Goal: Task Accomplishment & Management: Use online tool/utility

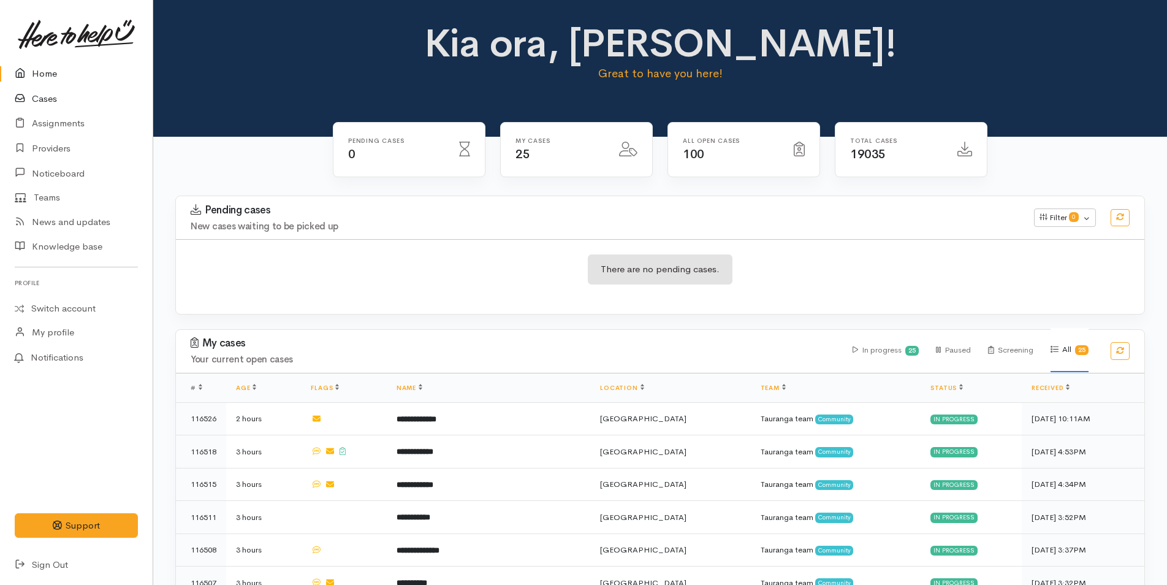
click at [52, 100] on link "Cases" at bounding box center [76, 98] width 153 height 25
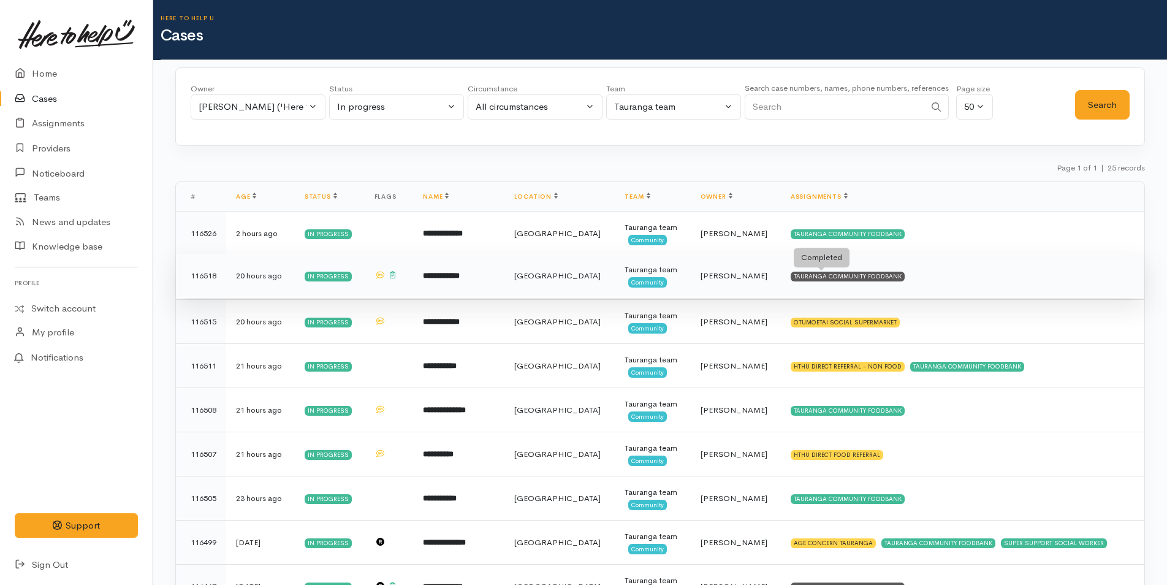
click at [832, 276] on div "TAURANGA COMMUNITY FOODBANK" at bounding box center [847, 276] width 114 height 10
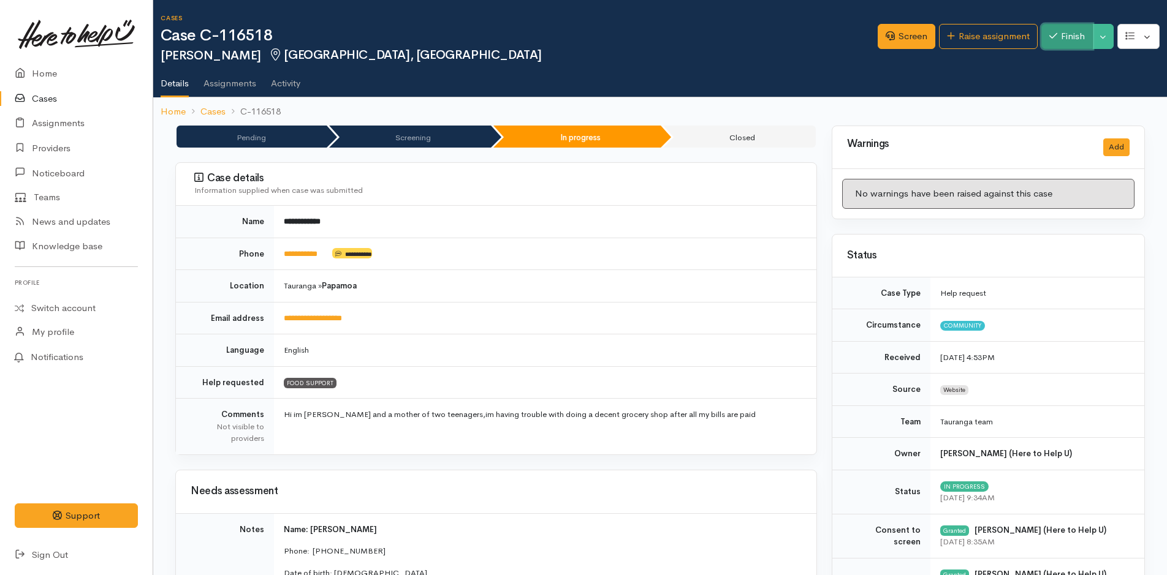
click at [1064, 42] on button "Finish" at bounding box center [1066, 36] width 51 height 25
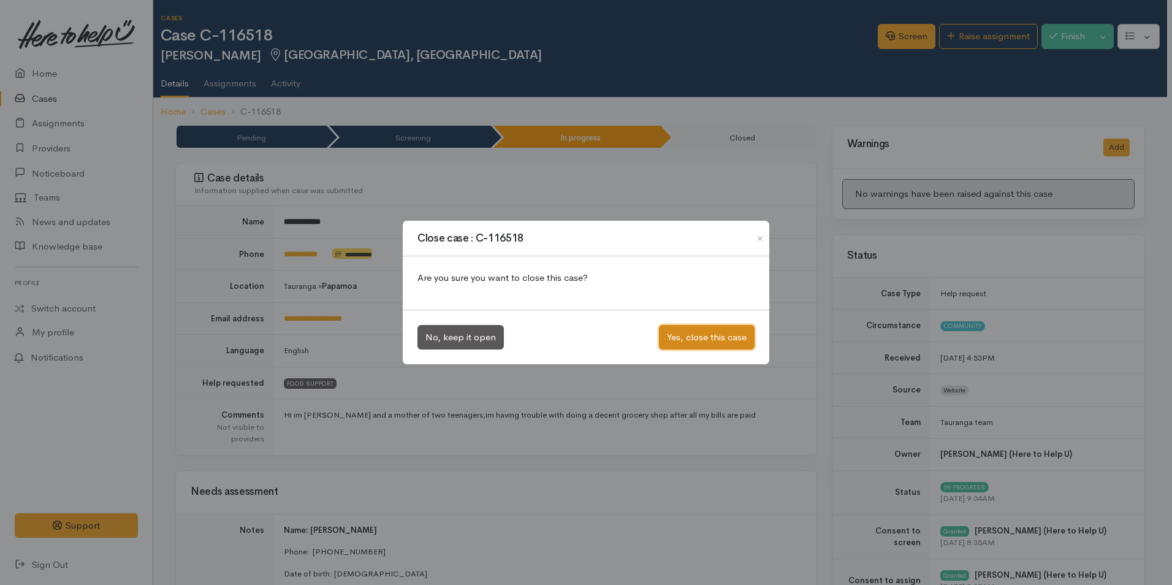
click at [726, 344] on button "Yes, close this case" at bounding box center [707, 337] width 96 height 25
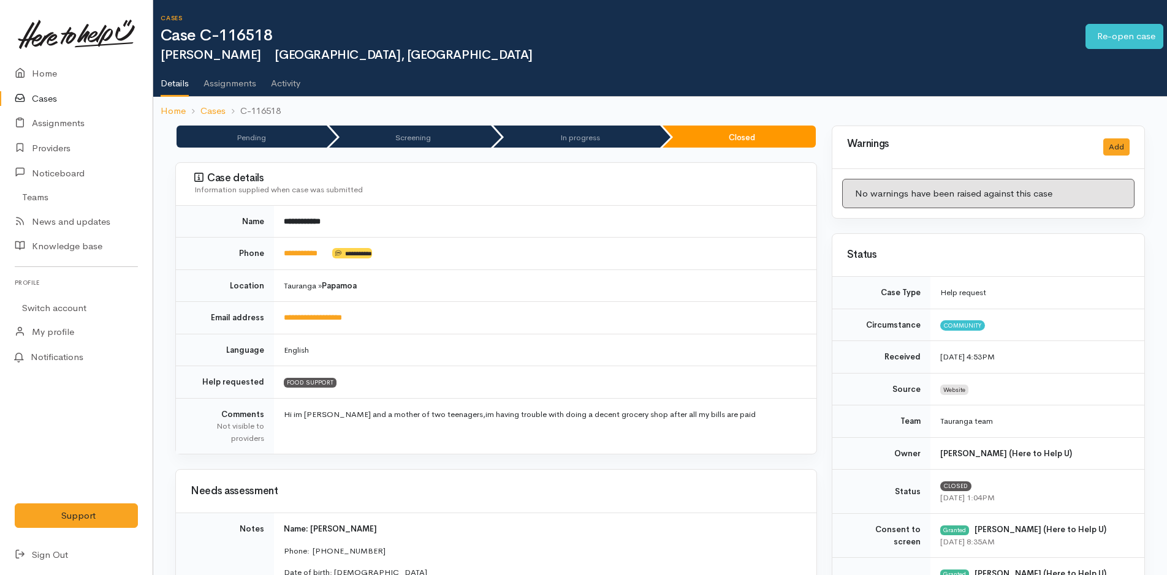
click at [48, 98] on link "Cases" at bounding box center [76, 98] width 153 height 25
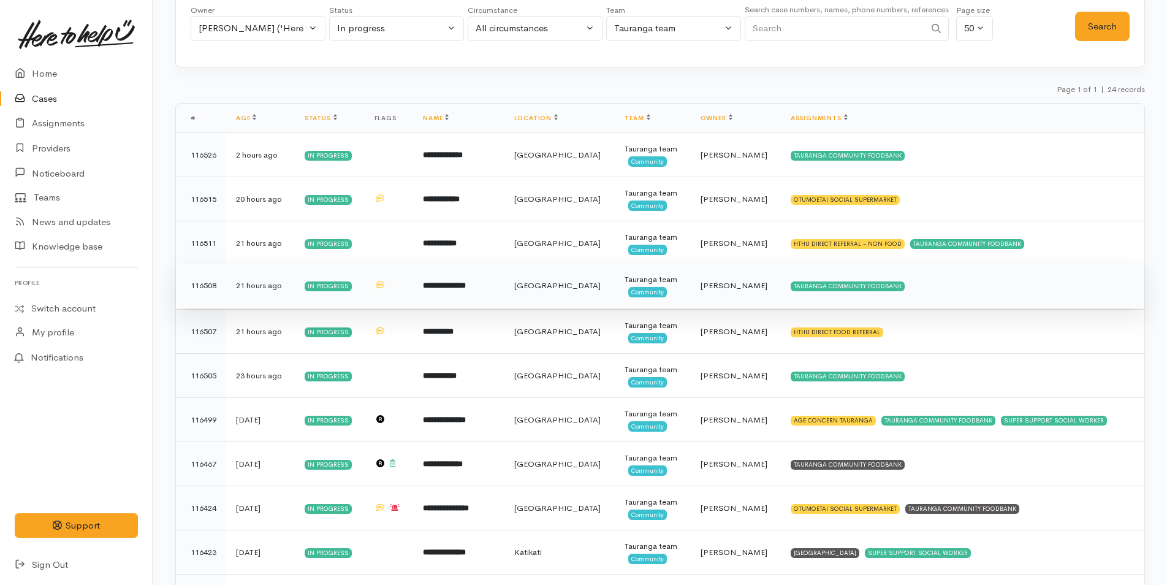
scroll to position [184, 0]
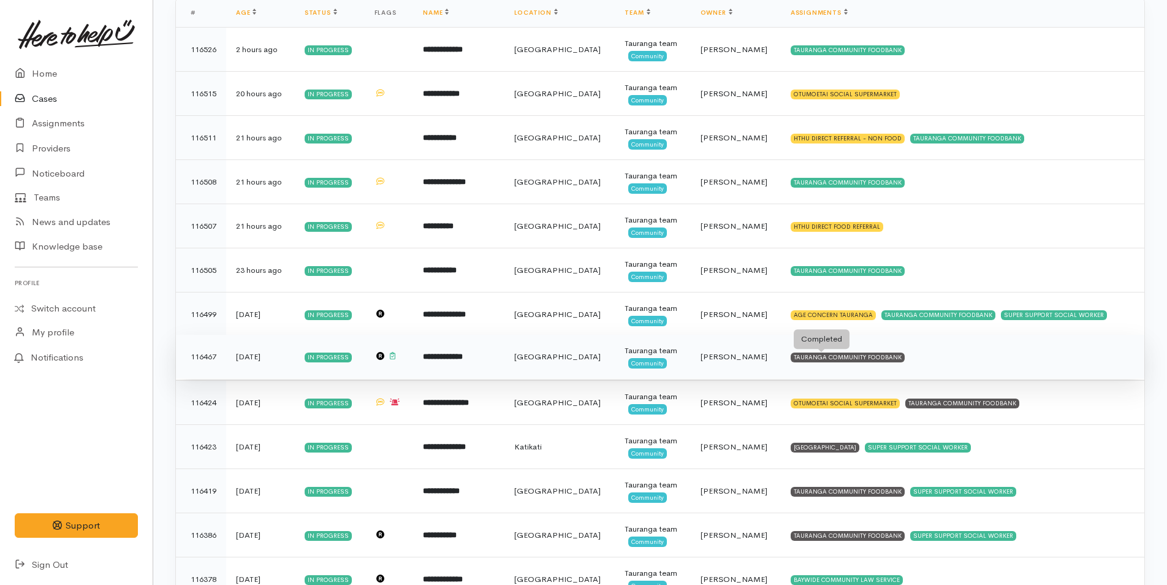
click at [870, 357] on div "TAURANGA COMMUNITY FOODBANK" at bounding box center [847, 357] width 114 height 10
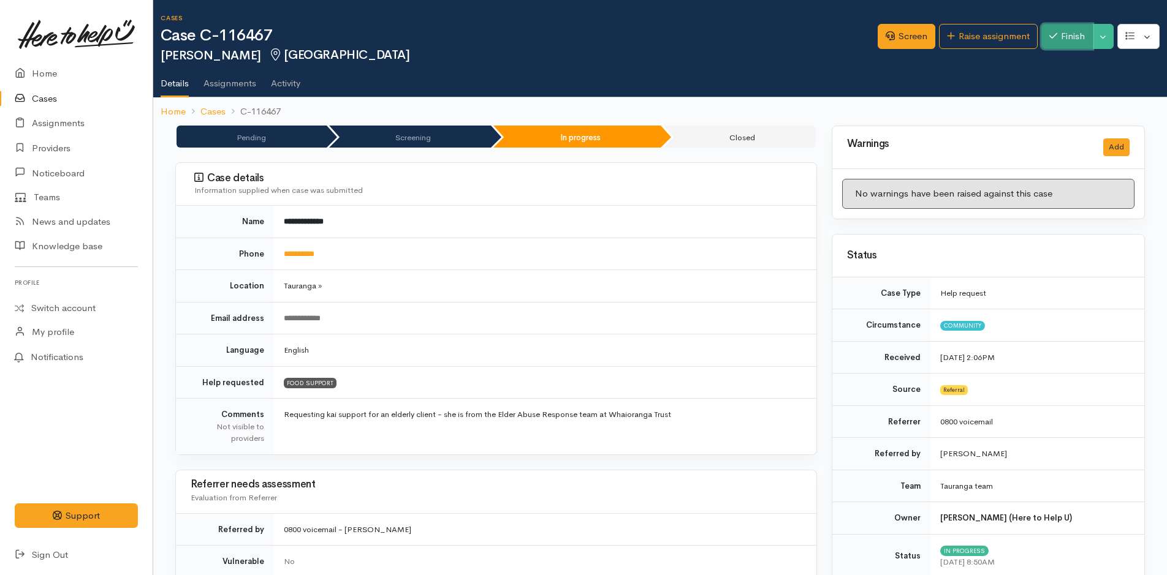
click at [1074, 36] on button "Finish" at bounding box center [1066, 36] width 51 height 25
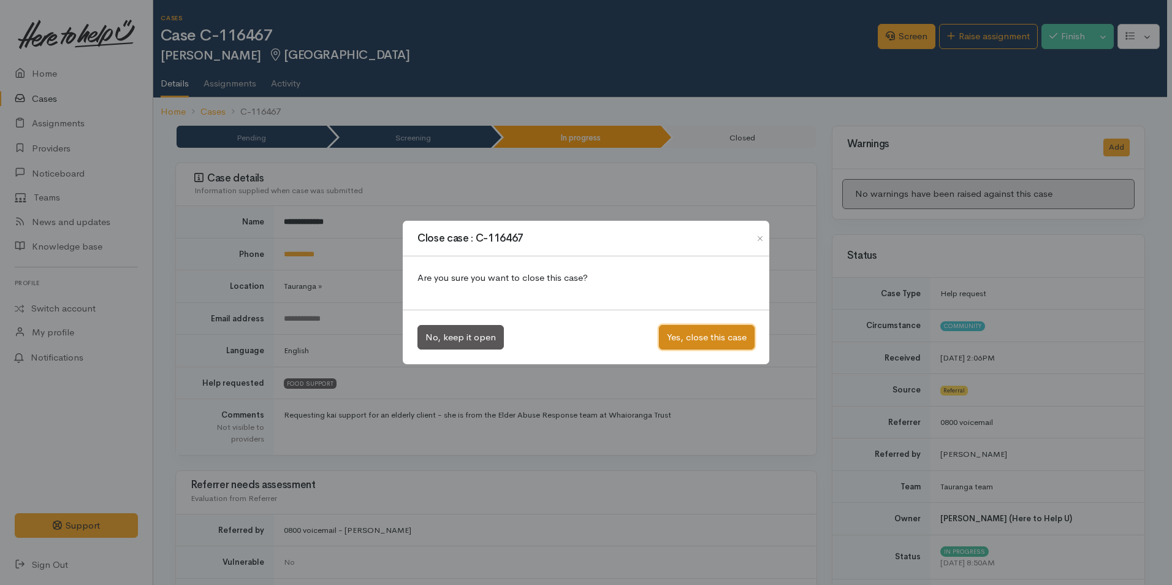
drag, startPoint x: 705, startPoint y: 336, endPoint x: 658, endPoint y: 327, distance: 48.1
click at [705, 336] on button "Yes, close this case" at bounding box center [707, 337] width 96 height 25
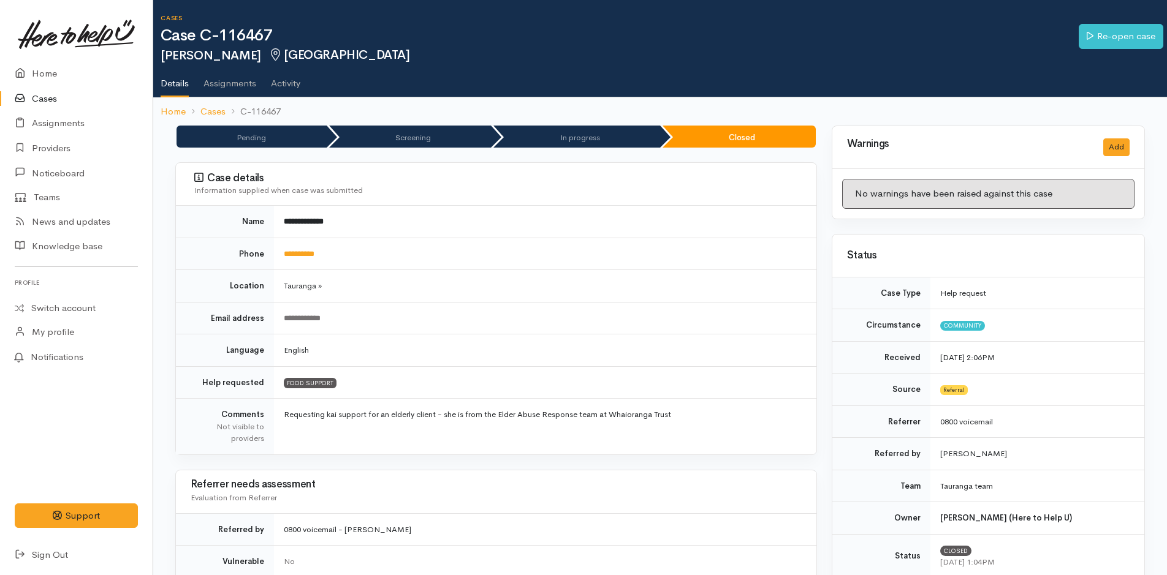
click at [49, 99] on link "Cases" at bounding box center [76, 98] width 153 height 25
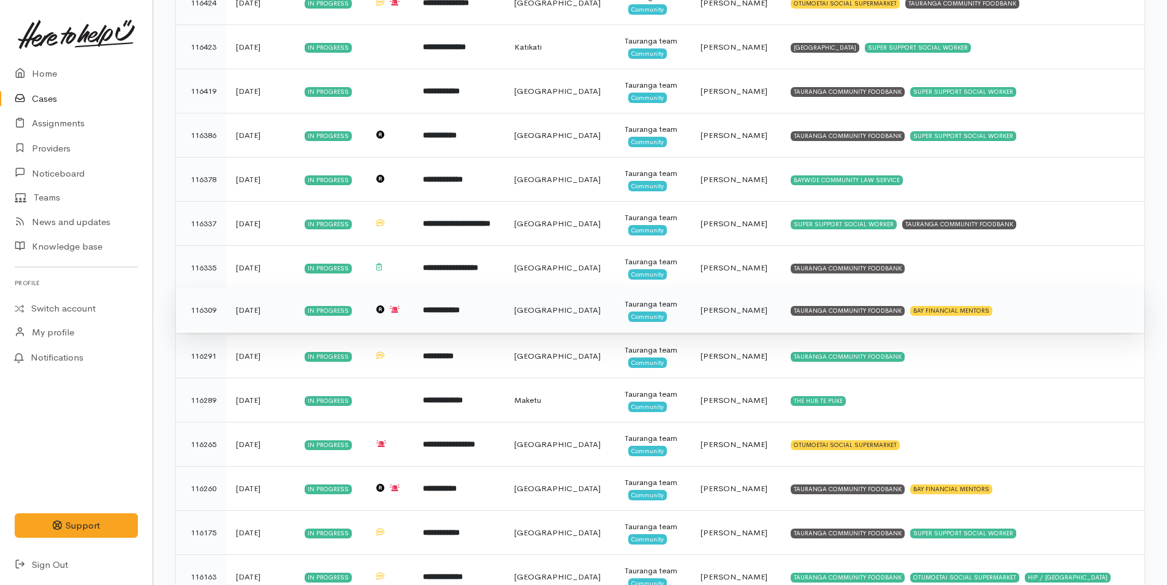
scroll to position [551, 0]
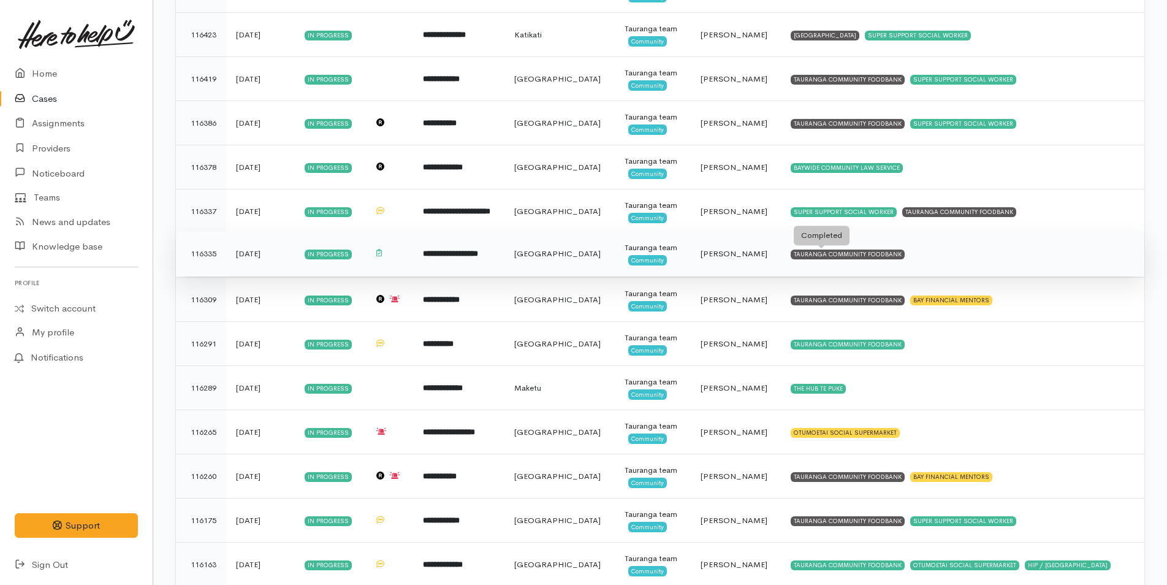
click at [852, 251] on div "TAURANGA COMMUNITY FOODBANK" at bounding box center [847, 254] width 114 height 10
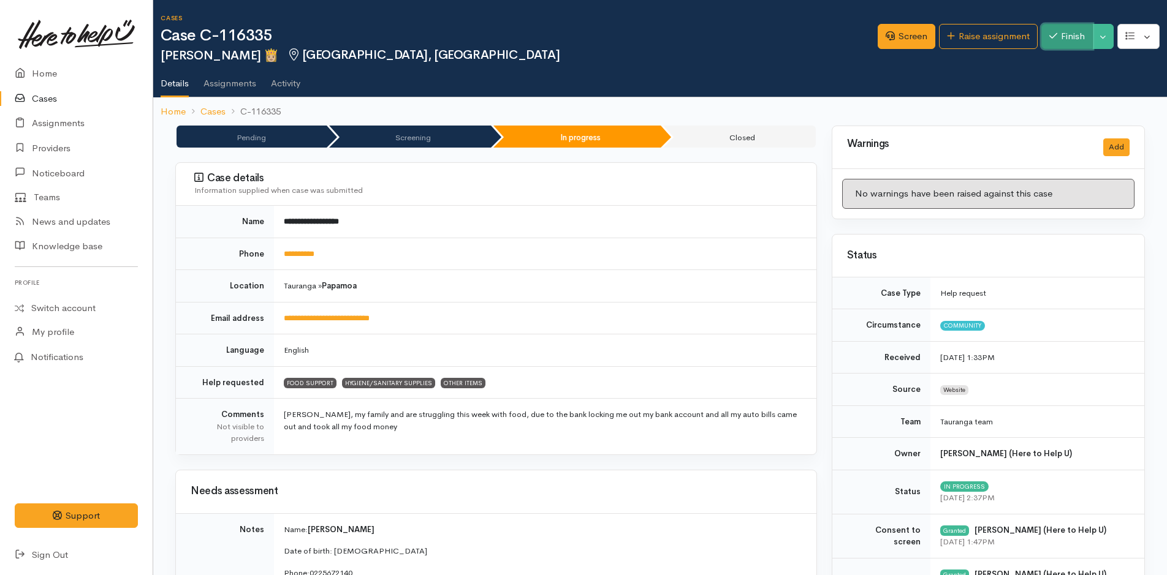
click at [1064, 37] on button "Finish" at bounding box center [1066, 36] width 51 height 25
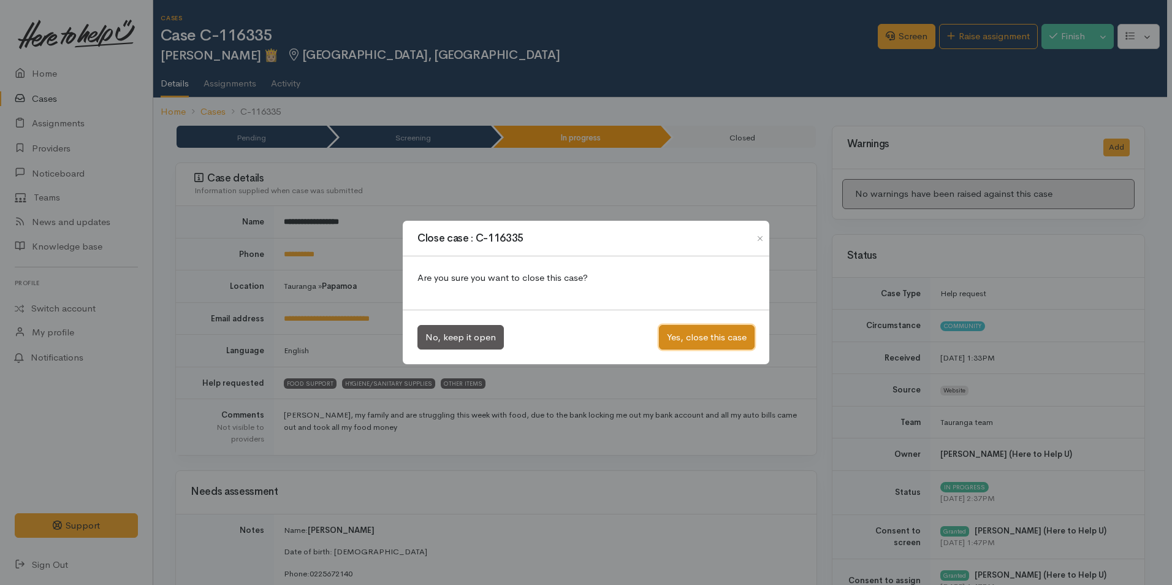
click at [718, 336] on button "Yes, close this case" at bounding box center [707, 337] width 96 height 25
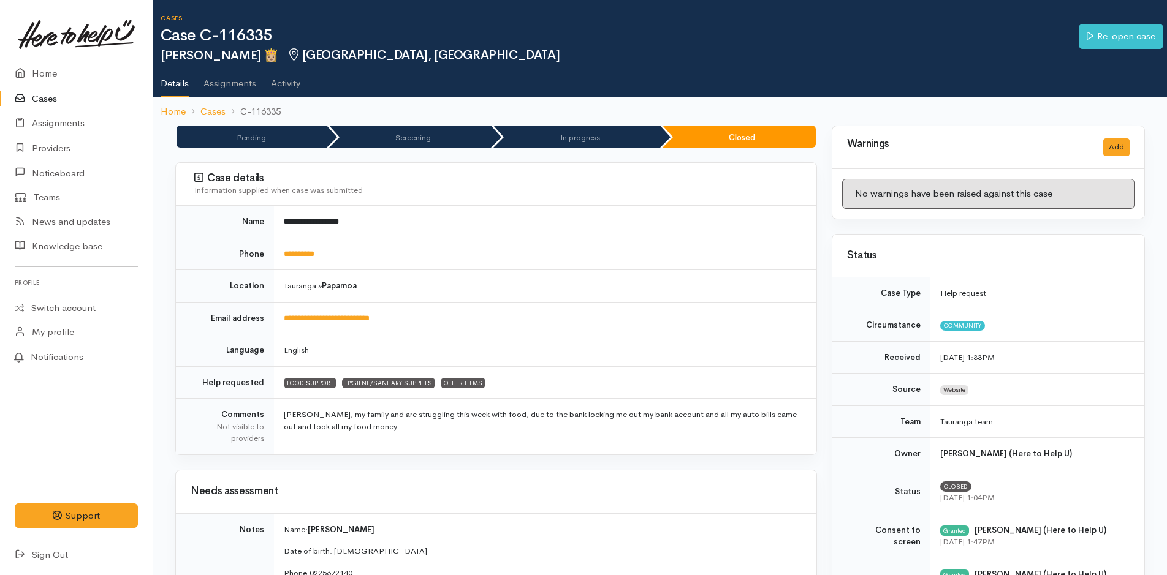
click at [50, 97] on link "Cases" at bounding box center [76, 98] width 153 height 25
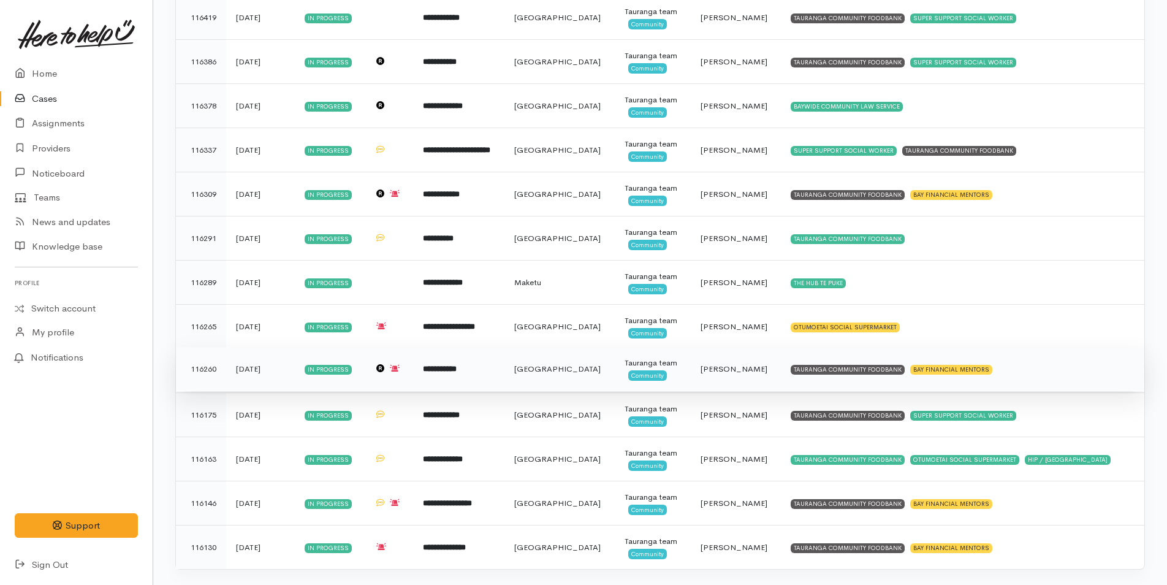
scroll to position [634, 0]
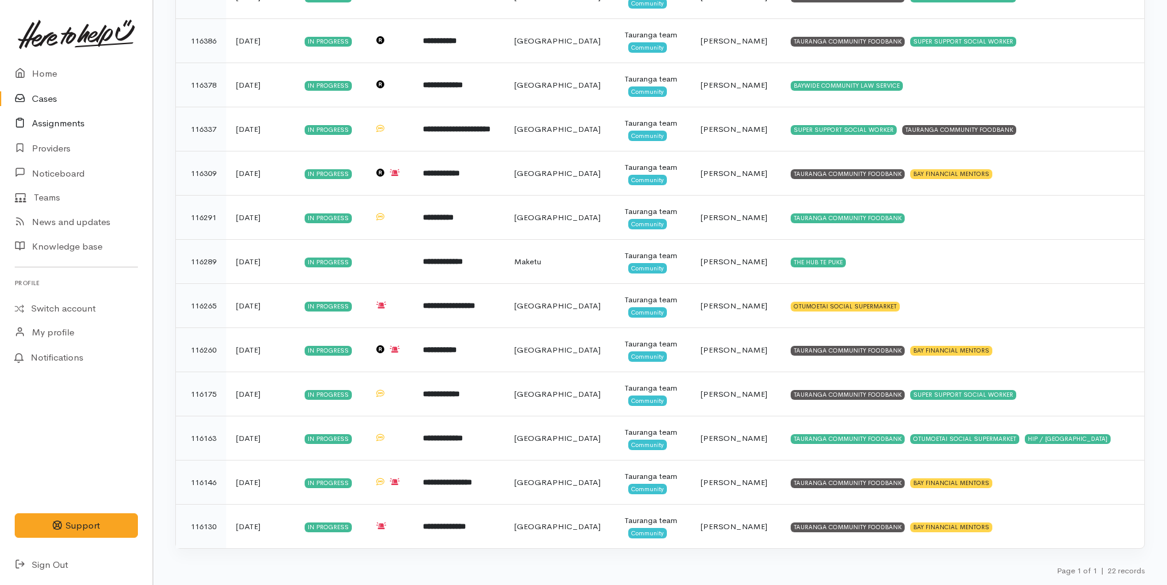
click at [72, 123] on link "Assignments" at bounding box center [76, 123] width 153 height 25
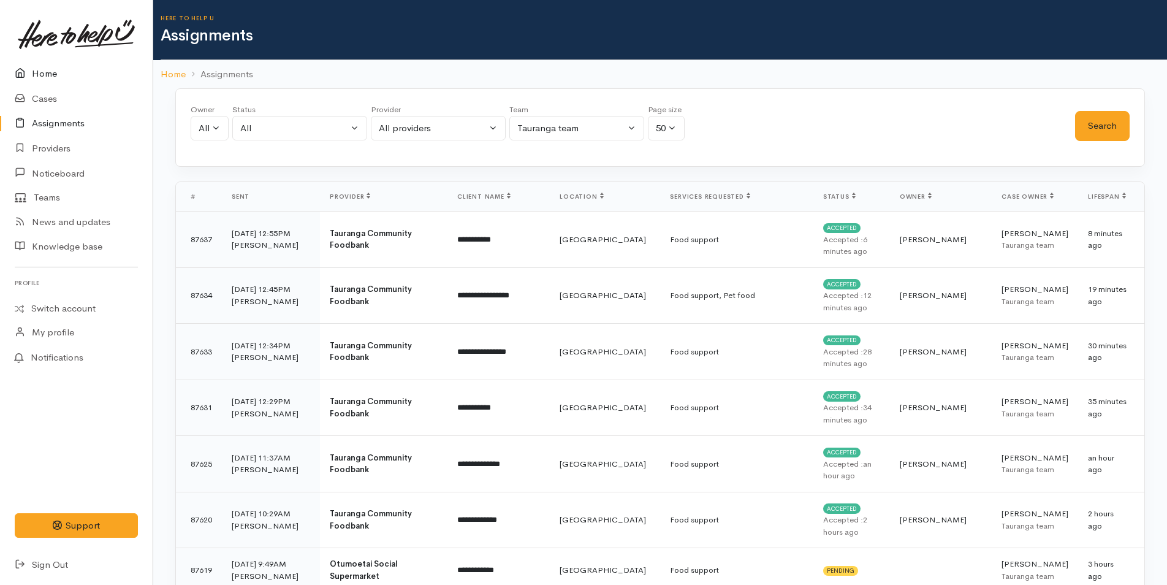
click at [46, 62] on link "Home" at bounding box center [76, 73] width 153 height 25
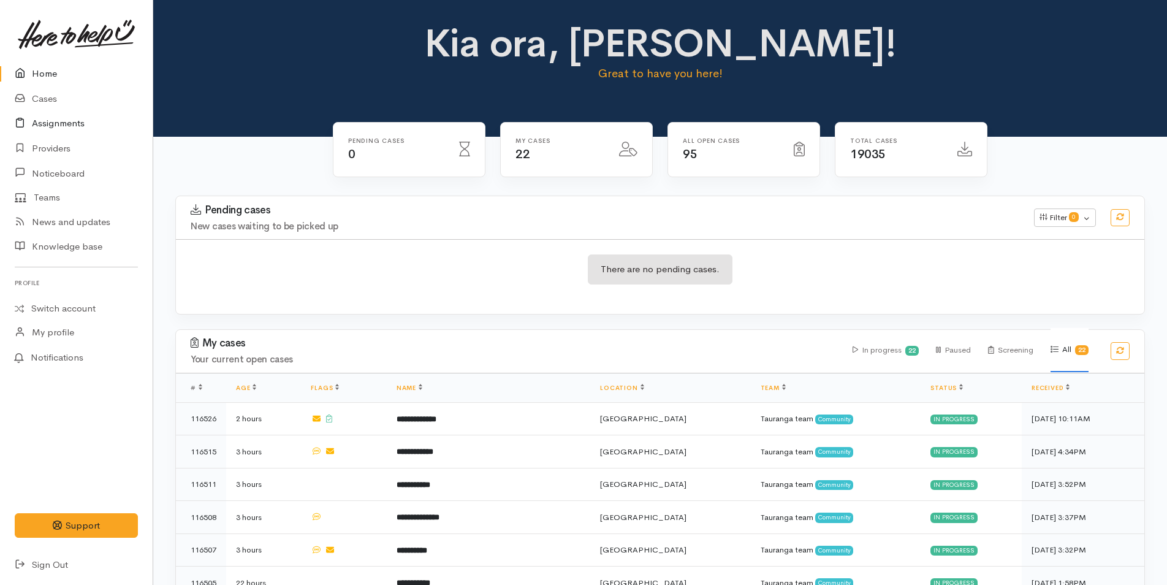
click at [64, 119] on link "Assignments" at bounding box center [76, 123] width 153 height 25
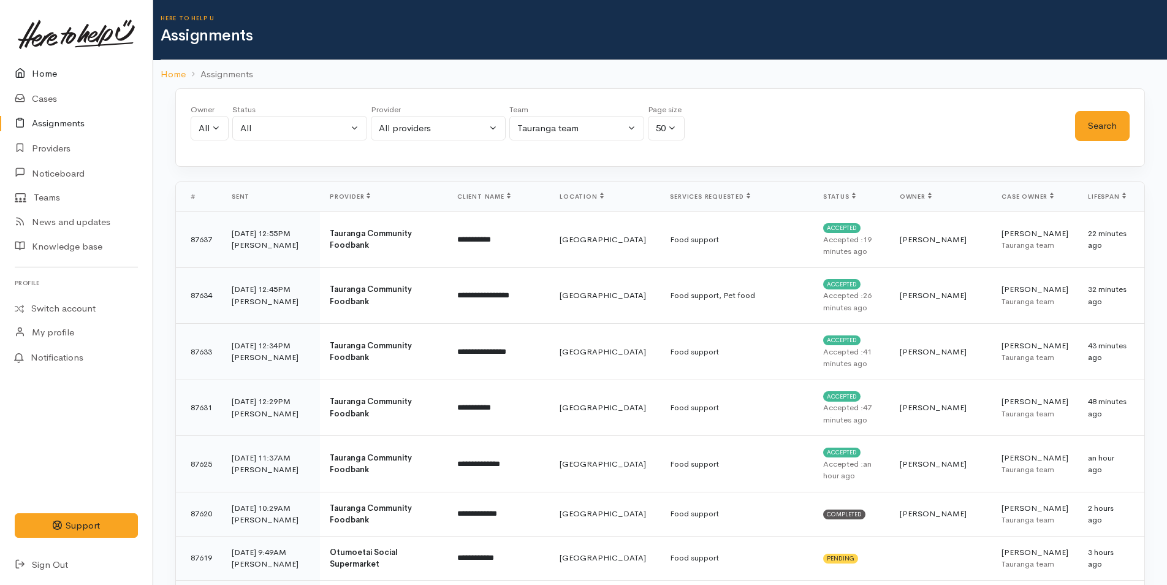
click at [55, 74] on link "Home" at bounding box center [76, 73] width 153 height 25
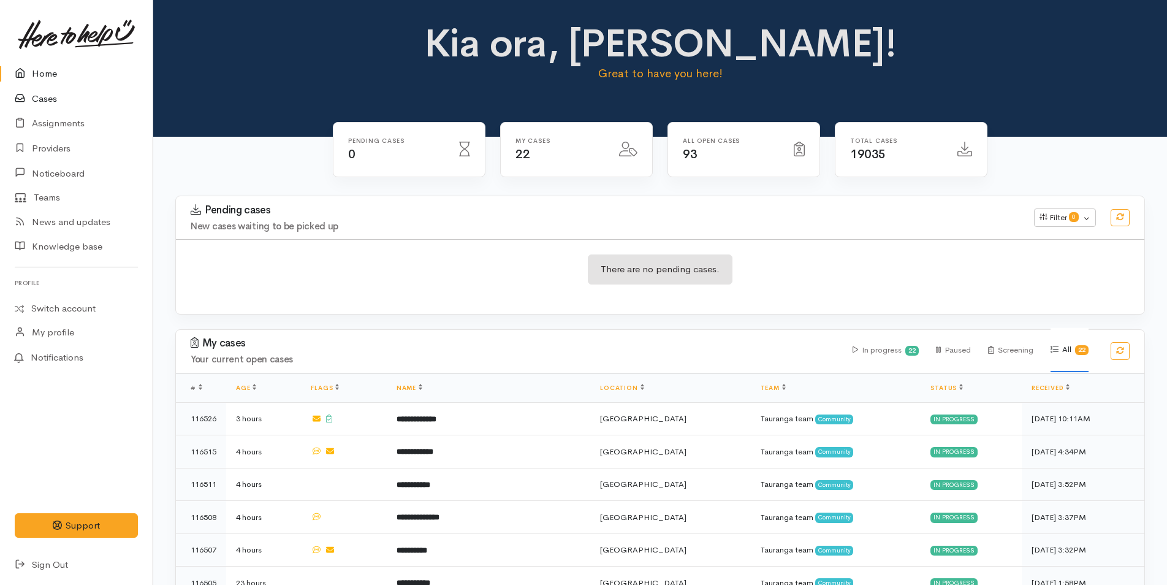
click at [42, 94] on link "Cases" at bounding box center [76, 98] width 153 height 25
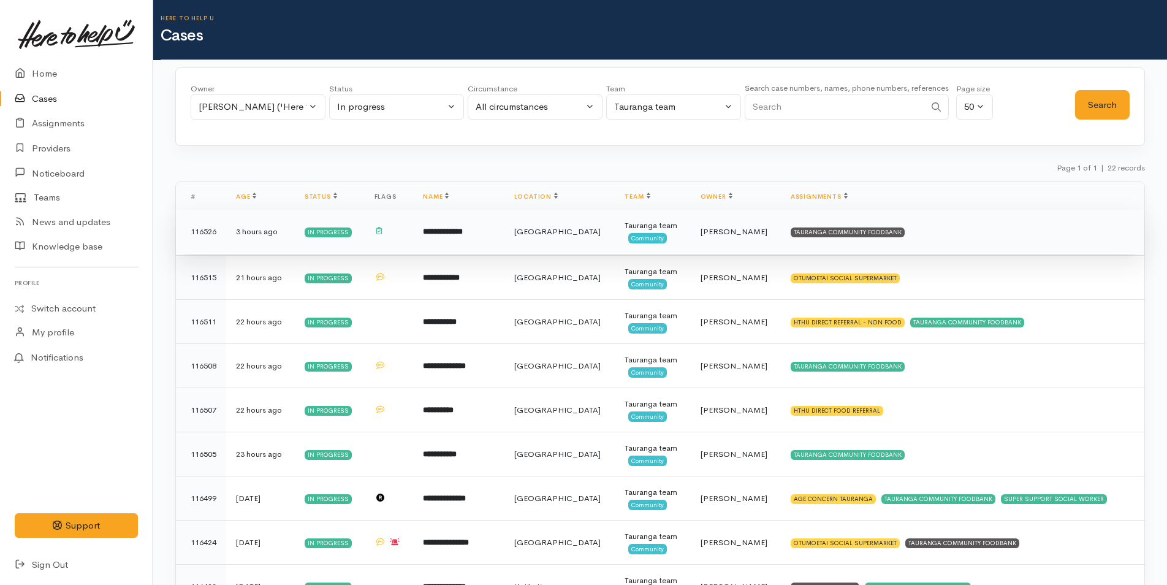
click at [846, 237] on td "TAURANGA COMMUNITY FOODBANK" at bounding box center [962, 232] width 363 height 44
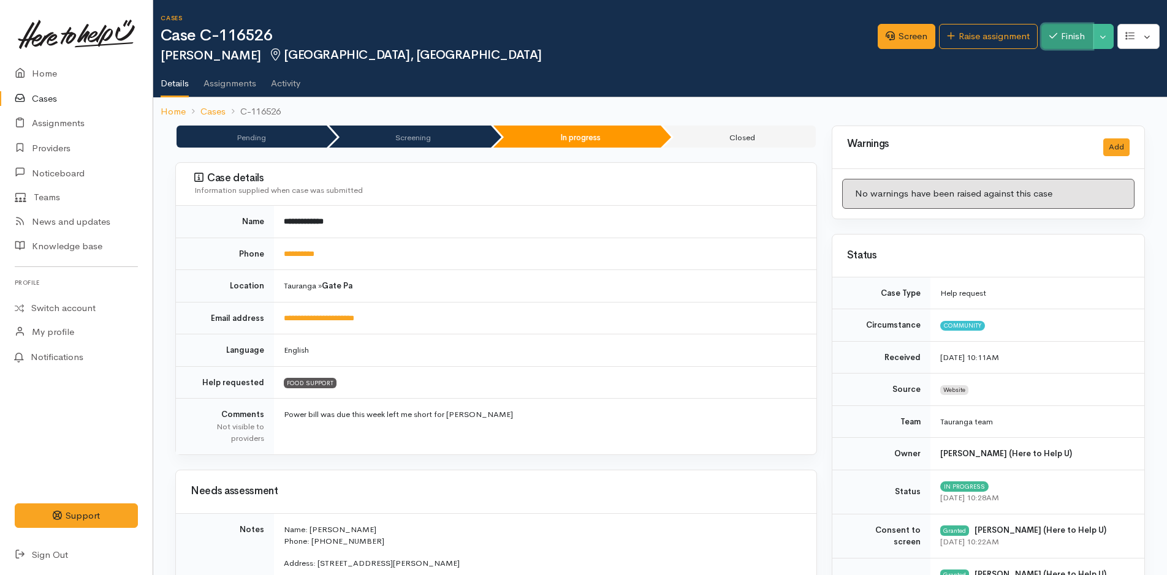
click at [1067, 35] on button "Finish" at bounding box center [1066, 36] width 51 height 25
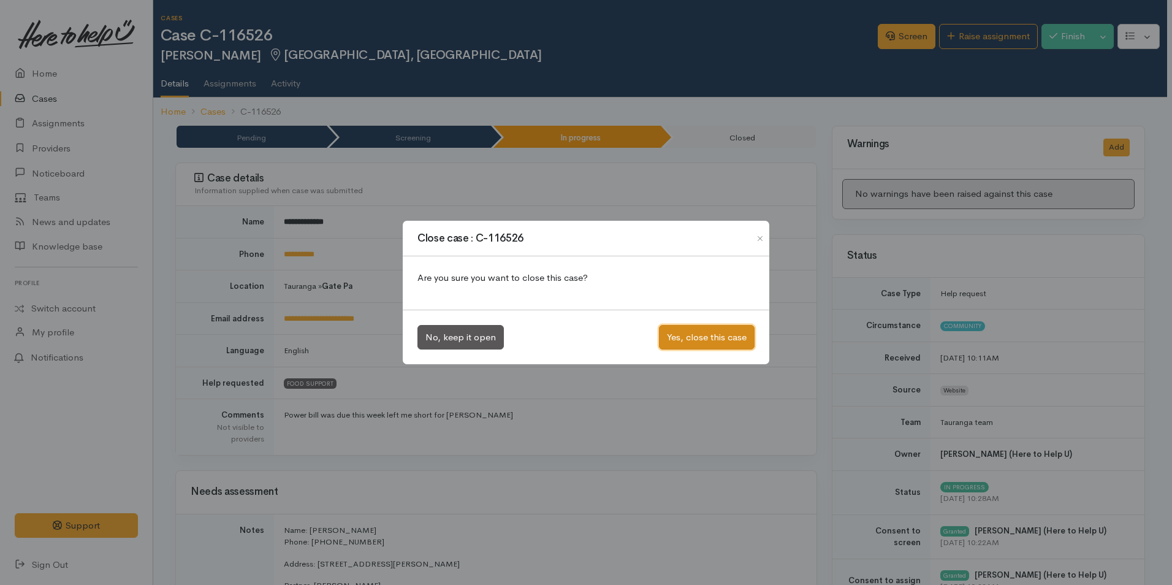
click at [681, 337] on button "Yes, close this case" at bounding box center [707, 337] width 96 height 25
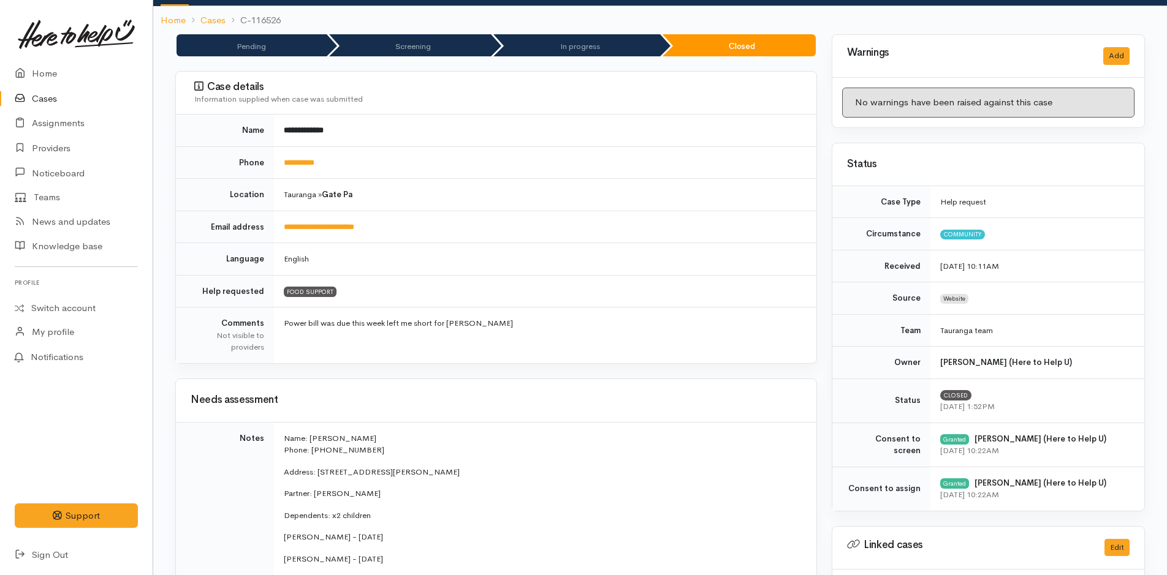
scroll to position [184, 0]
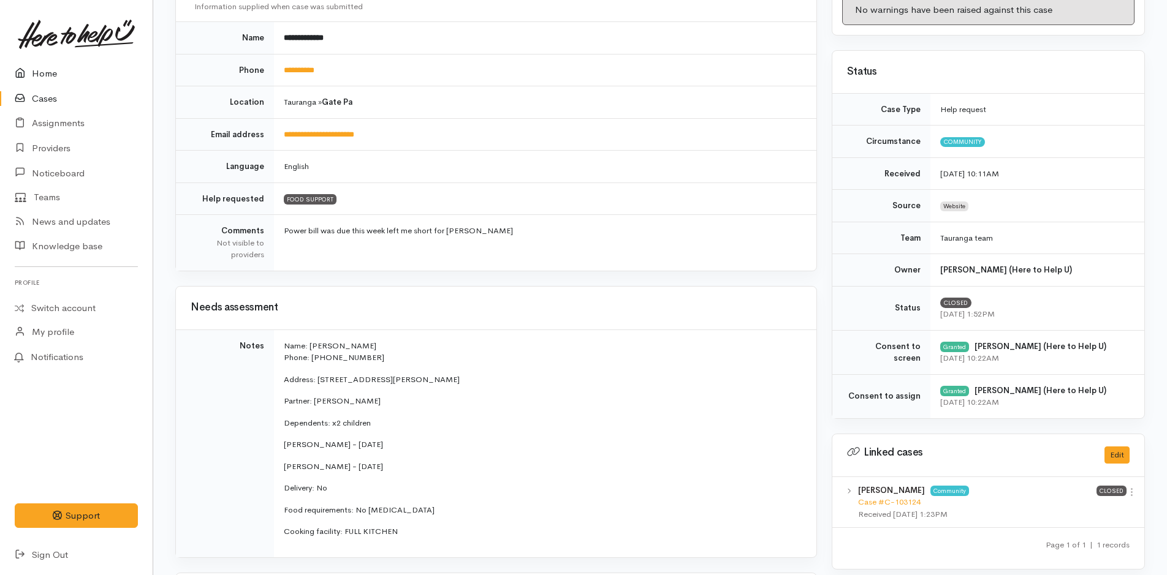
click at [53, 71] on link "Home" at bounding box center [76, 73] width 153 height 25
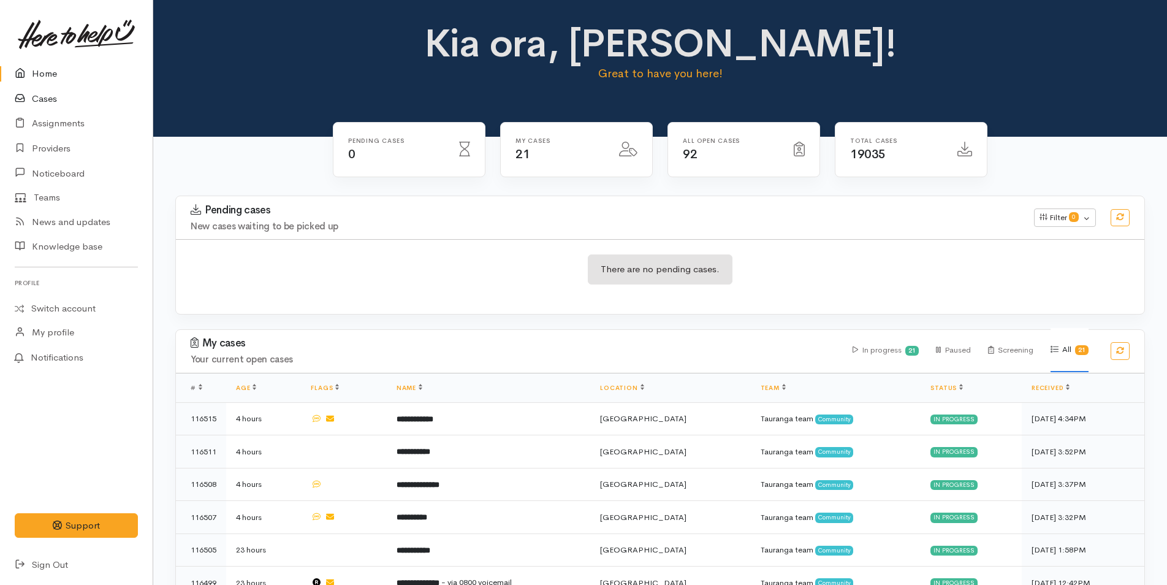
click at [51, 97] on link "Cases" at bounding box center [76, 98] width 153 height 25
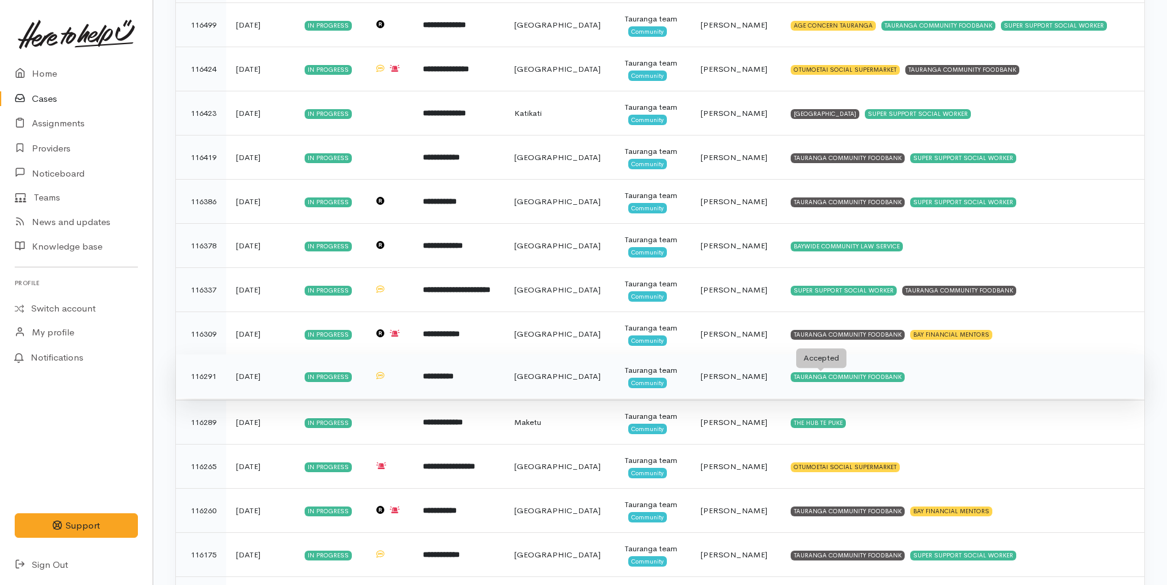
scroll to position [589, 0]
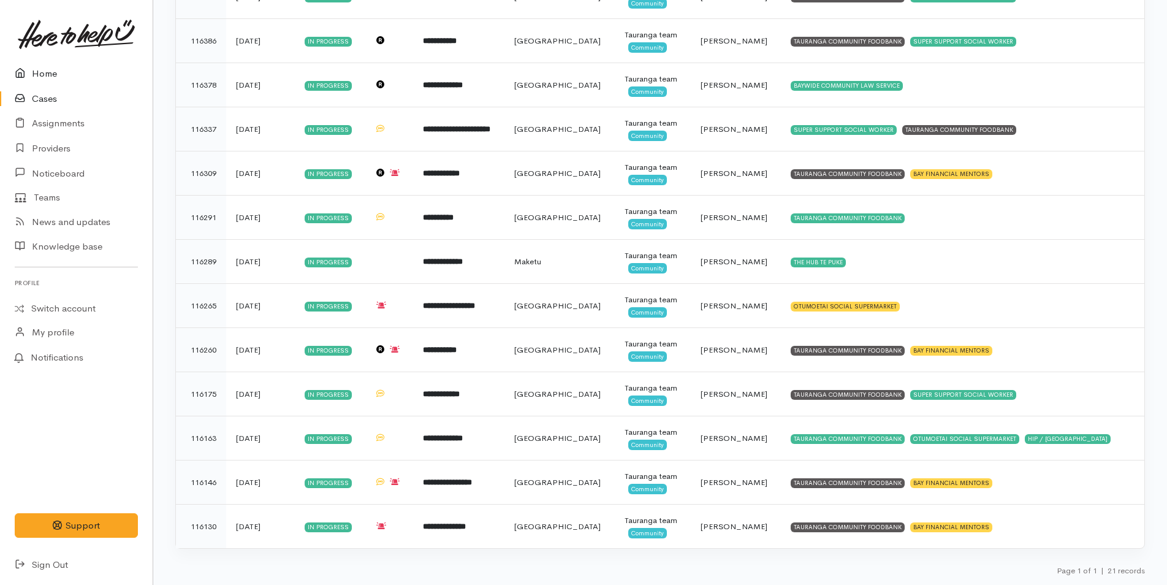
click at [51, 73] on link "Home" at bounding box center [76, 73] width 153 height 25
